Goal: Obtain resource: Download file/media

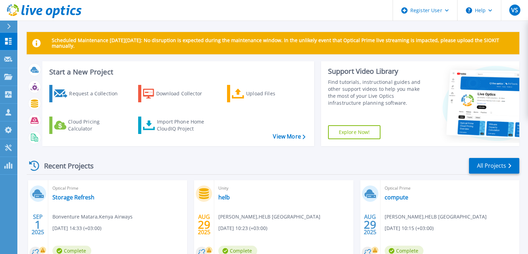
scroll to position [104, 0]
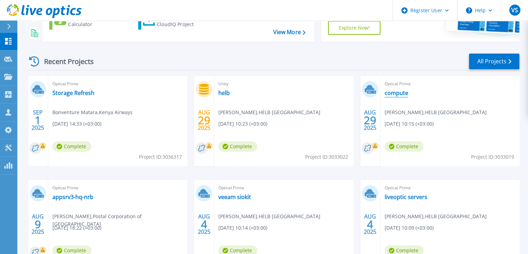
click at [401, 95] on link "compute" at bounding box center [397, 92] width 24 height 7
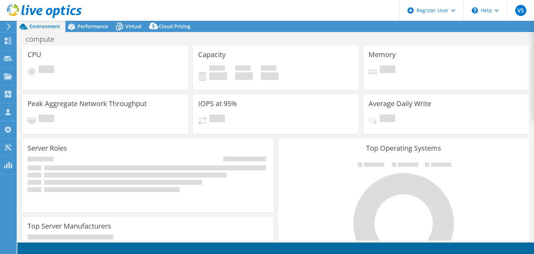
select select "USD"
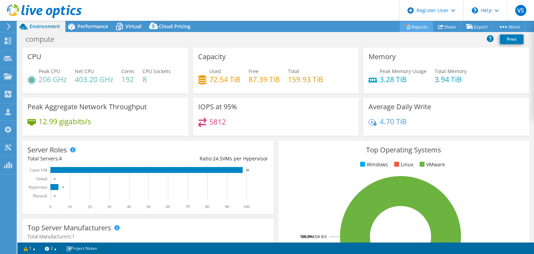
click at [414, 26] on link "Reports" at bounding box center [416, 26] width 33 height 11
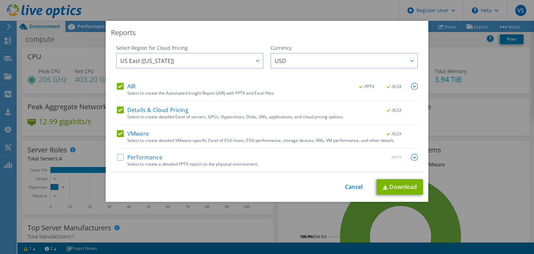
click at [117, 160] on div "Performance .PPTX" at bounding box center [267, 158] width 301 height 8
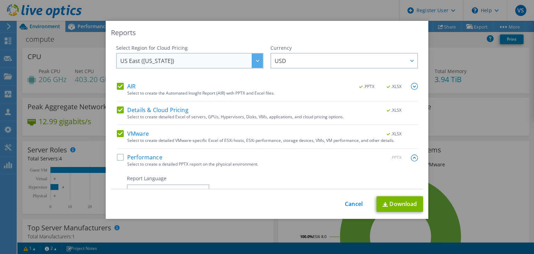
click at [245, 66] on span "US East (Virginia)" at bounding box center [191, 61] width 142 height 14
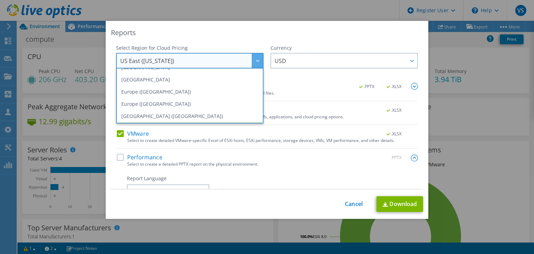
scroll to position [94, 0]
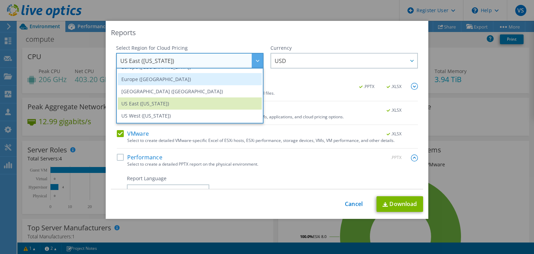
click at [152, 81] on li "Europe (London)" at bounding box center [190, 79] width 144 height 12
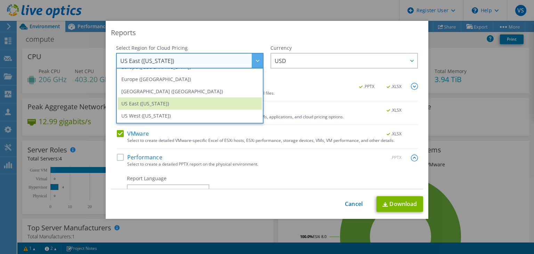
scroll to position [93, 0]
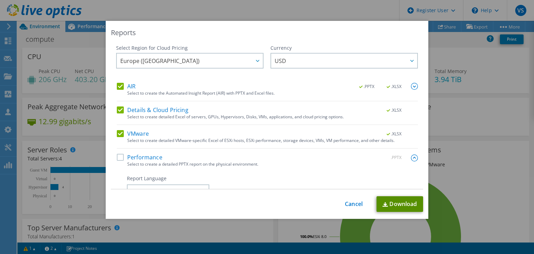
click at [395, 205] on link "Download" at bounding box center [399, 204] width 47 height 16
